Goal: Information Seeking & Learning: Find specific fact

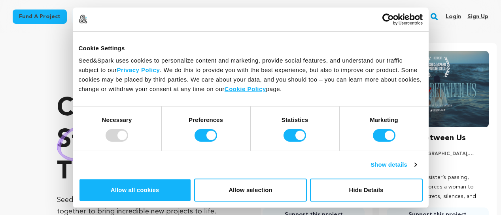
scroll to position [0, 130]
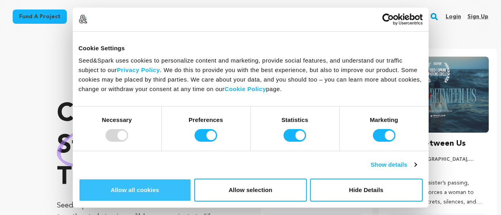
click at [191, 178] on button "Allow all cookies" at bounding box center [135, 189] width 113 height 23
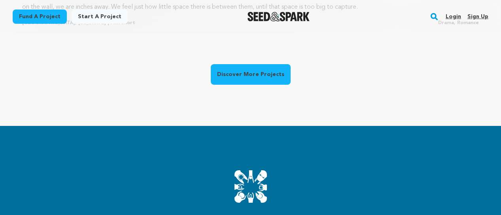
click at [275, 85] on div "Discover More Projects" at bounding box center [251, 76] width 80 height 24
click at [274, 81] on link "Discover More Projects" at bounding box center [251, 74] width 80 height 21
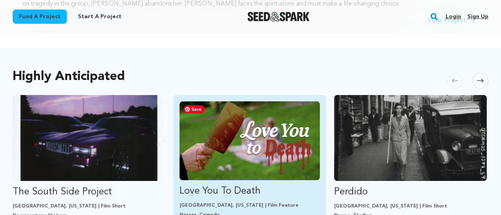
scroll to position [387, 0]
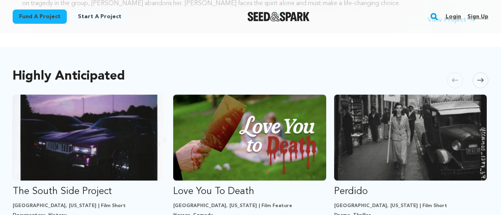
click at [483, 77] on icon at bounding box center [480, 80] width 6 height 6
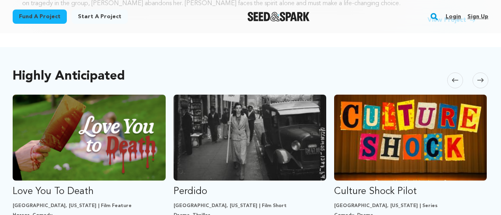
scroll to position [0, 160]
click at [482, 77] on icon at bounding box center [480, 80] width 6 height 6
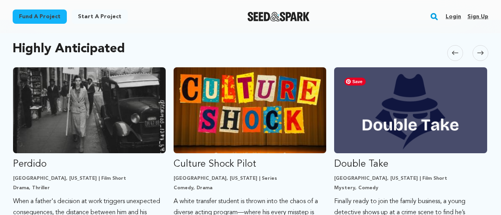
scroll to position [414, 0]
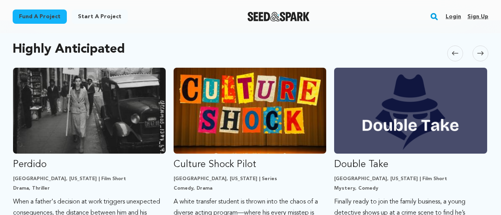
click at [479, 55] on icon at bounding box center [480, 53] width 6 height 6
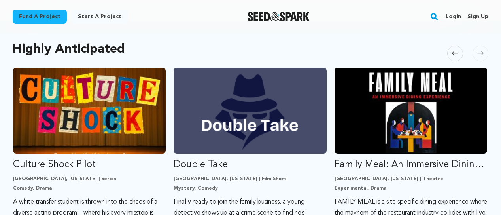
scroll to position [0, 482]
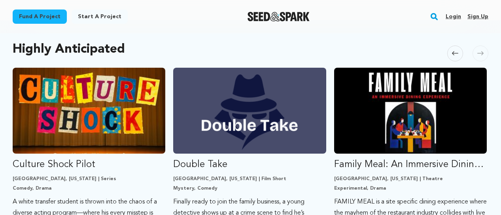
click at [479, 53] on icon at bounding box center [480, 53] width 6 height 6
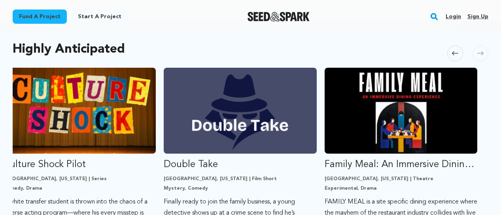
click at [478, 55] on icon at bounding box center [480, 53] width 6 height 6
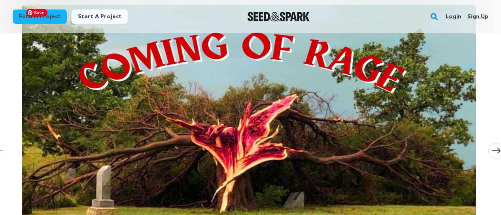
scroll to position [0, 0]
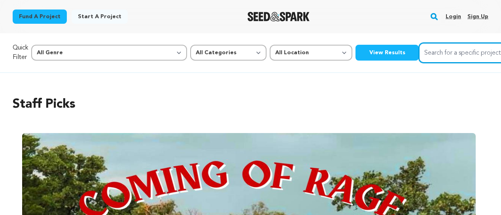
click at [418, 55] on input "Search for a specific project" at bounding box center [477, 53] width 119 height 20
type input "award winning"
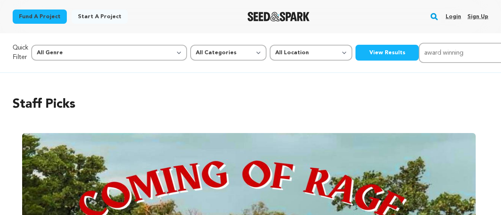
click at [418, 49] on input "award winning" at bounding box center [477, 53] width 119 height 20
type input "emmy"
